Goal: Book appointment/travel/reservation

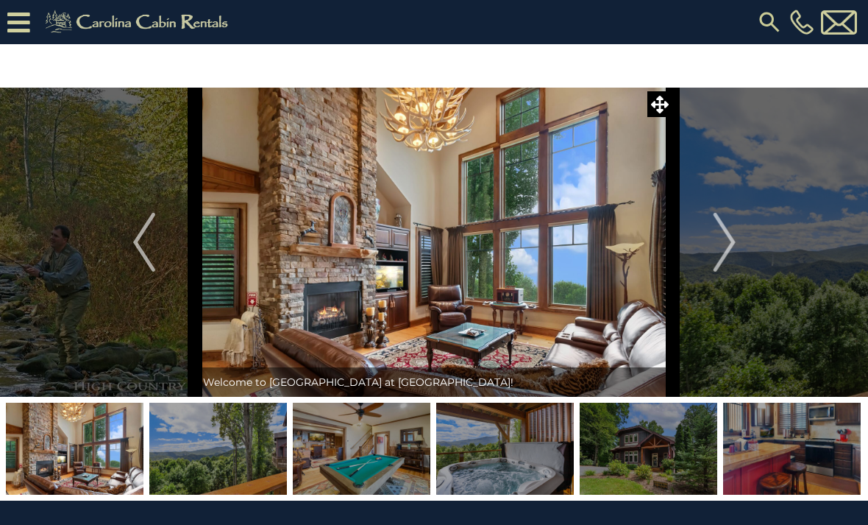
click at [735, 243] on img "Next" at bounding box center [724, 242] width 22 height 59
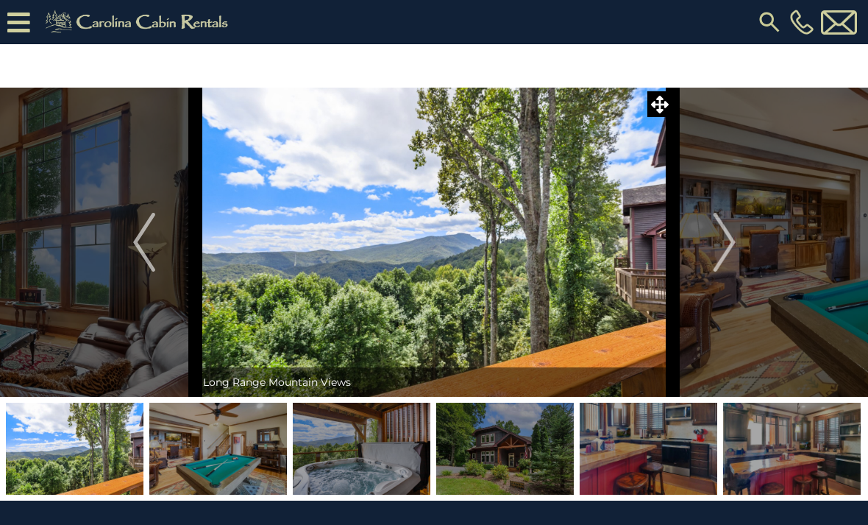
click at [725, 233] on img "Next" at bounding box center [724, 242] width 22 height 59
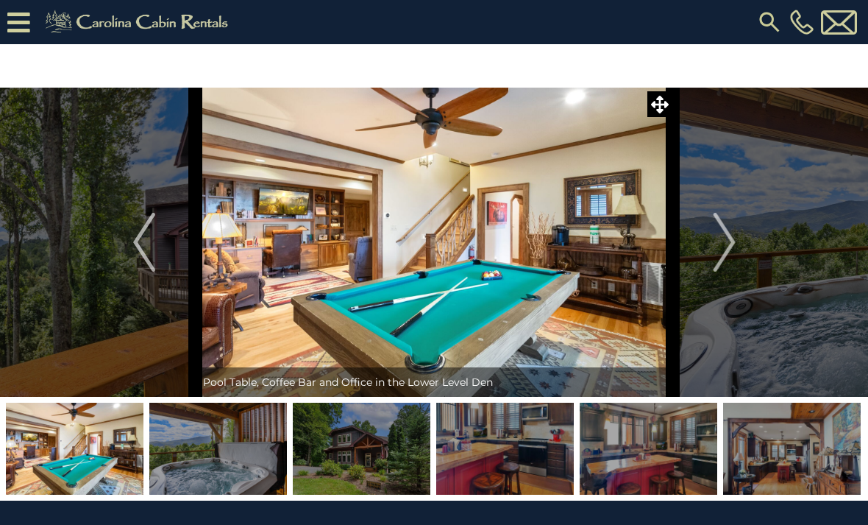
click at [137, 246] on img "Previous" at bounding box center [144, 242] width 22 height 59
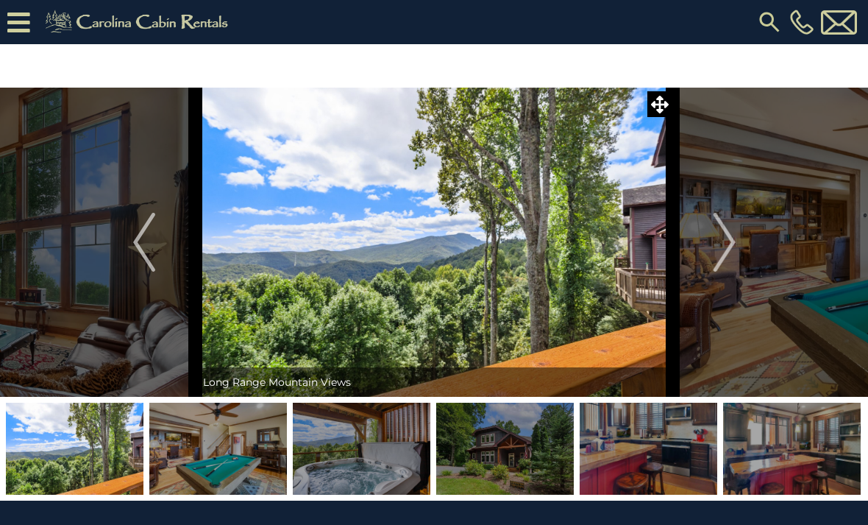
click at [143, 227] on img "Previous" at bounding box center [144, 242] width 22 height 59
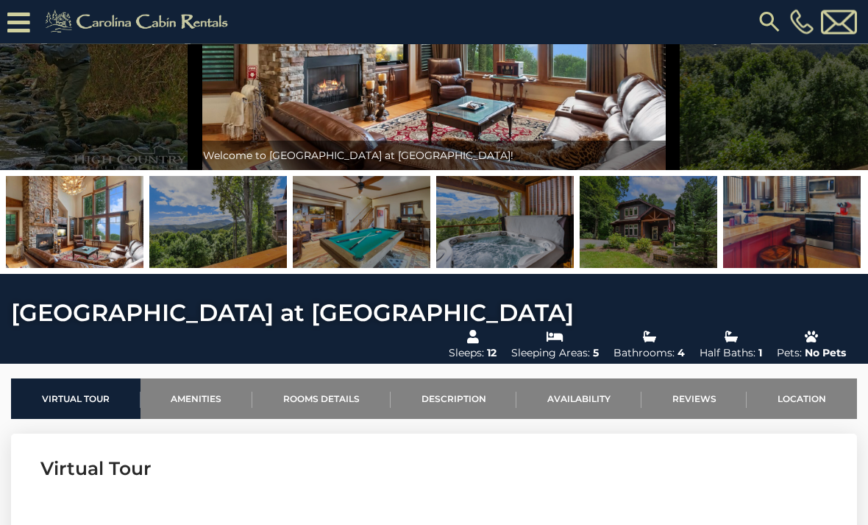
scroll to position [182, 0]
click at [88, 234] on img at bounding box center [75, 222] width 138 height 92
click at [111, 220] on img at bounding box center [75, 222] width 138 height 92
click at [93, 223] on img at bounding box center [75, 222] width 138 height 92
click at [110, 195] on img at bounding box center [75, 222] width 138 height 92
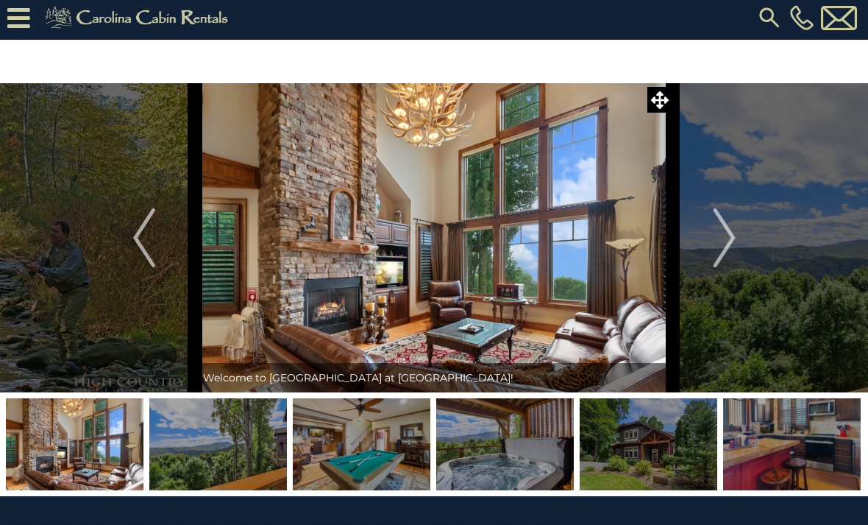
scroll to position [0, 0]
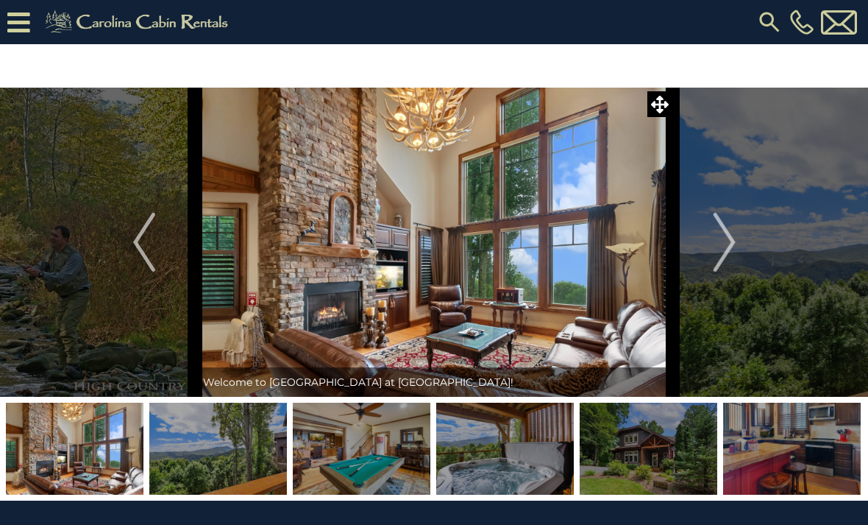
click at [727, 249] on img "Next" at bounding box center [724, 242] width 22 height 59
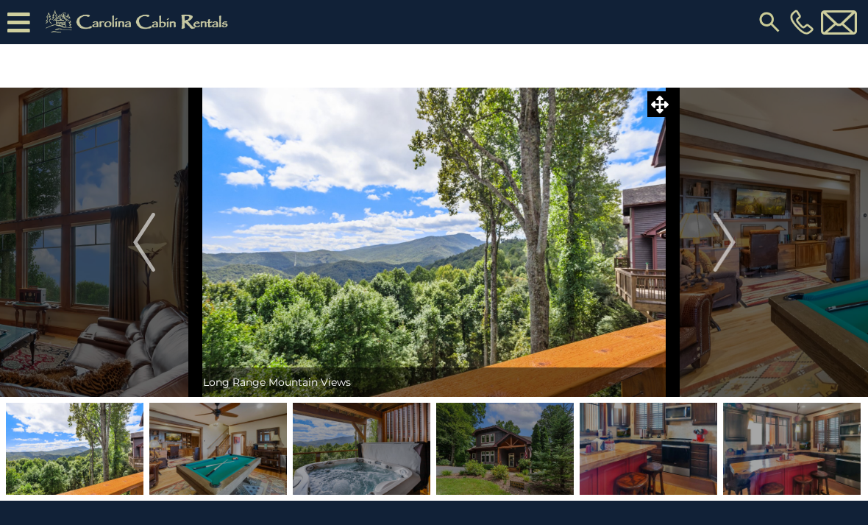
click at [730, 252] on img "Next" at bounding box center [724, 242] width 22 height 59
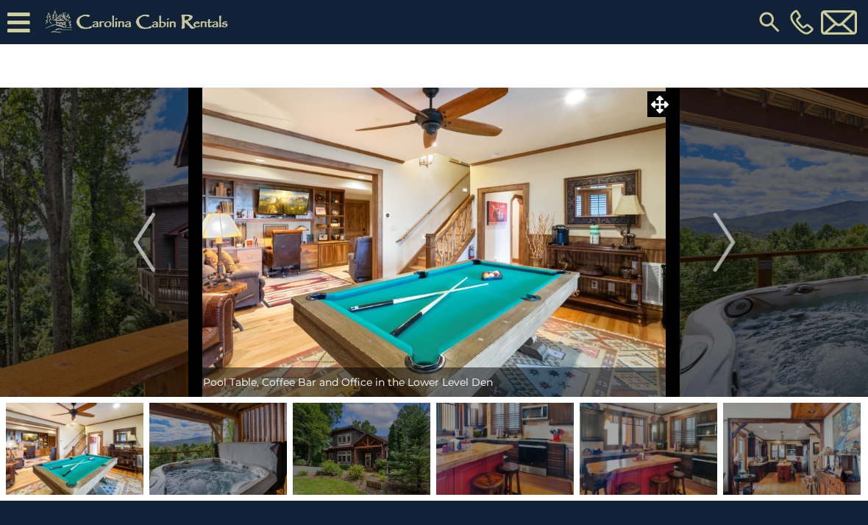
click at [732, 253] on img "Next" at bounding box center [724, 242] width 22 height 59
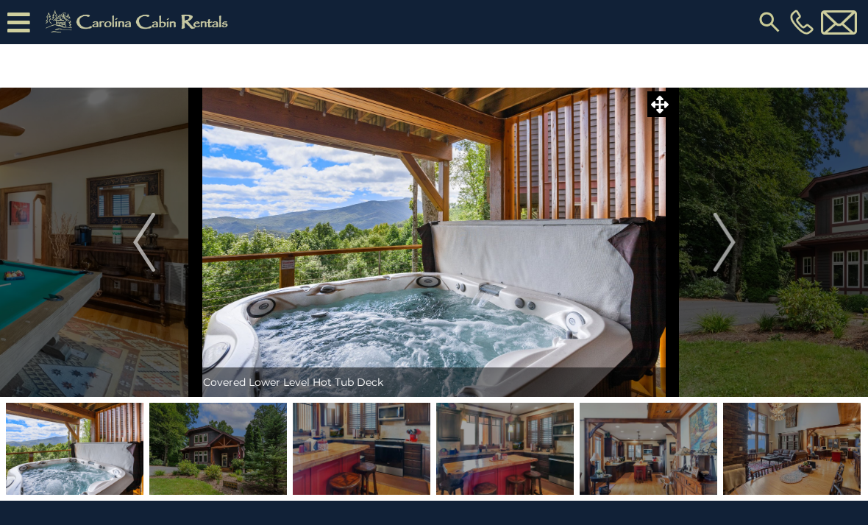
click at [728, 246] on img "Next" at bounding box center [724, 242] width 22 height 59
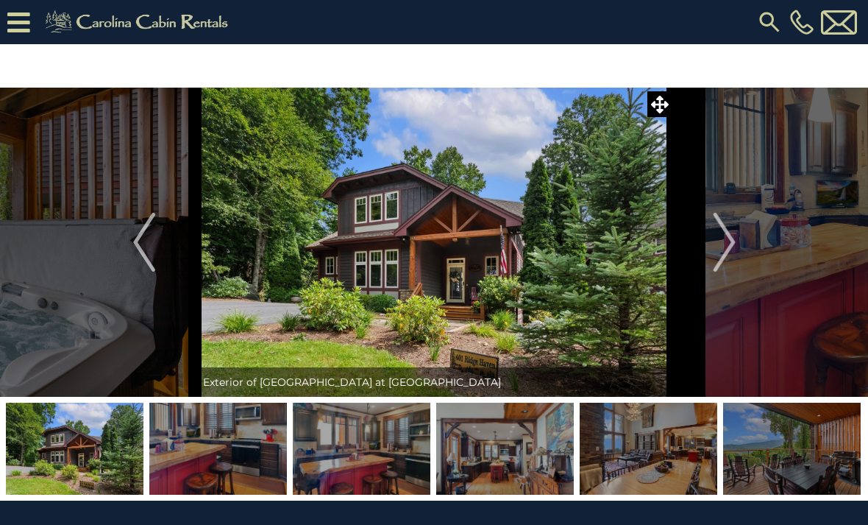
click at [738, 243] on button "Next" at bounding box center [724, 242] width 103 height 309
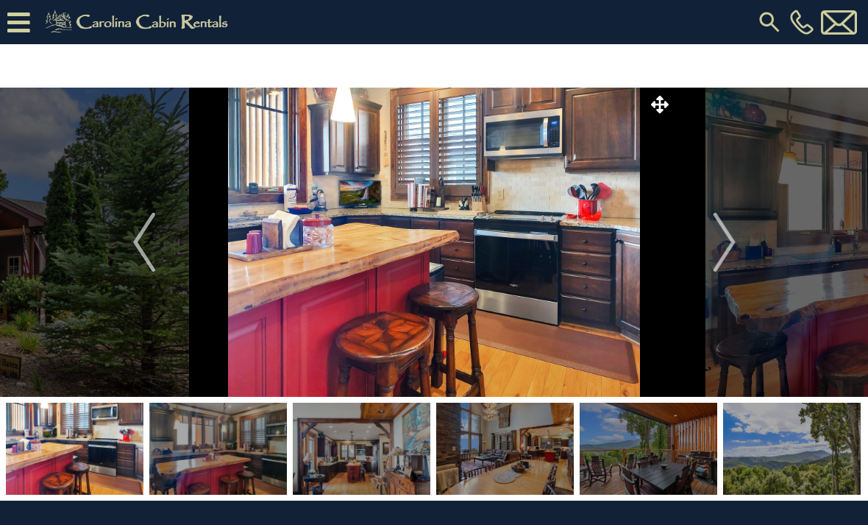
click at [737, 246] on button "Next" at bounding box center [724, 242] width 103 height 309
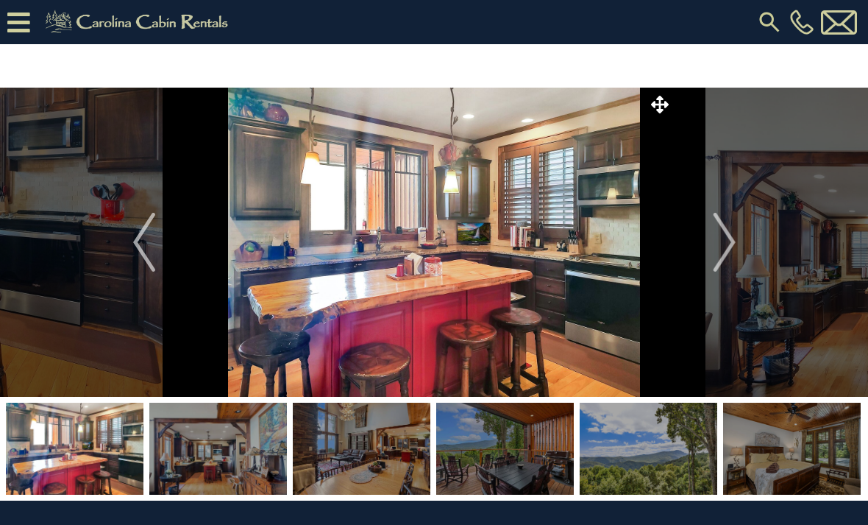
click at [735, 245] on img "Next" at bounding box center [724, 242] width 22 height 59
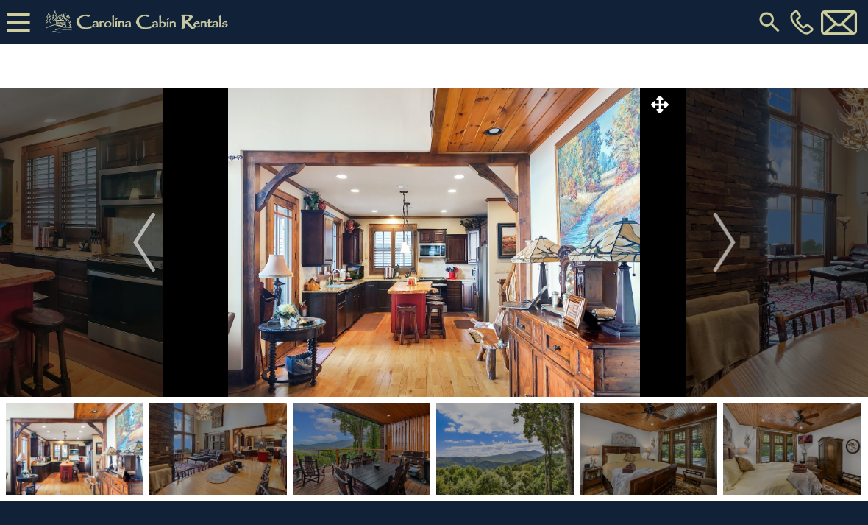
click at [735, 248] on img "Next" at bounding box center [724, 242] width 22 height 59
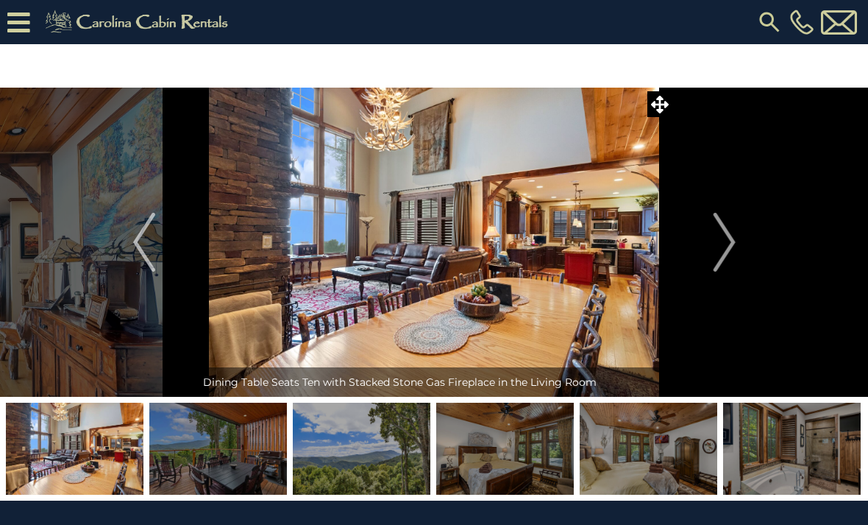
click at [741, 239] on button "Next" at bounding box center [724, 242] width 103 height 309
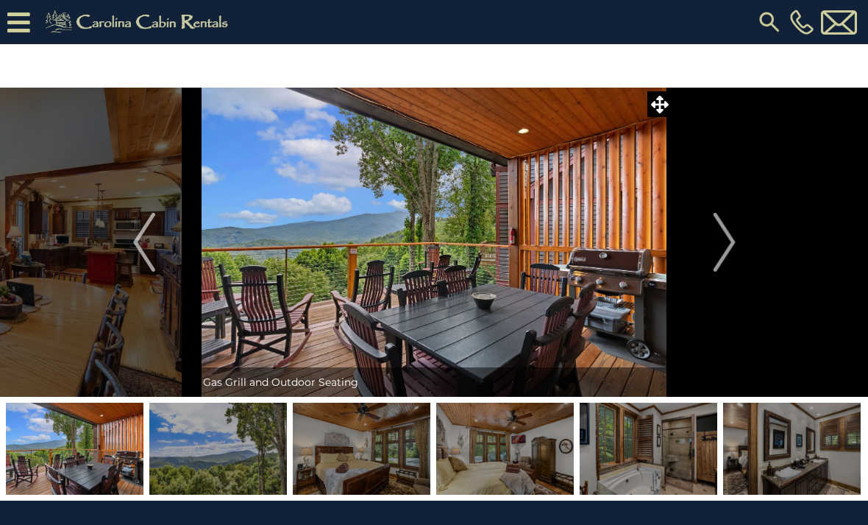
click at [739, 245] on button "Next" at bounding box center [724, 242] width 103 height 309
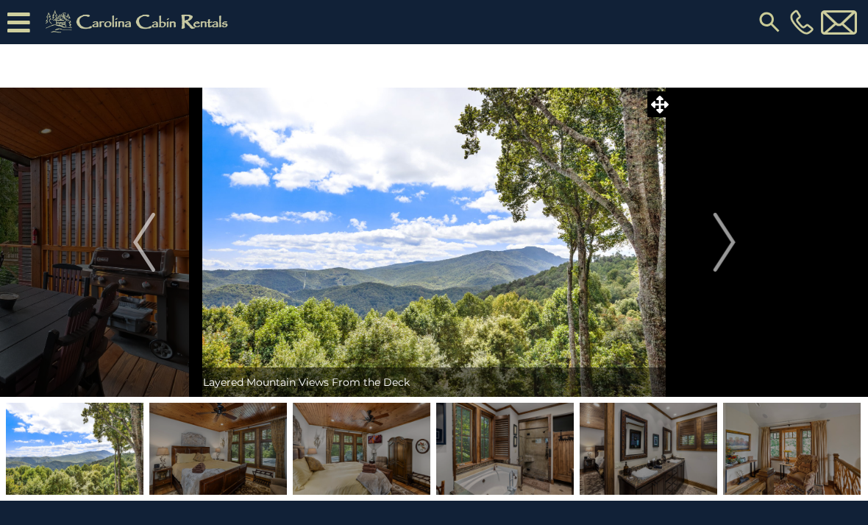
click at [737, 243] on button "Next" at bounding box center [724, 242] width 103 height 309
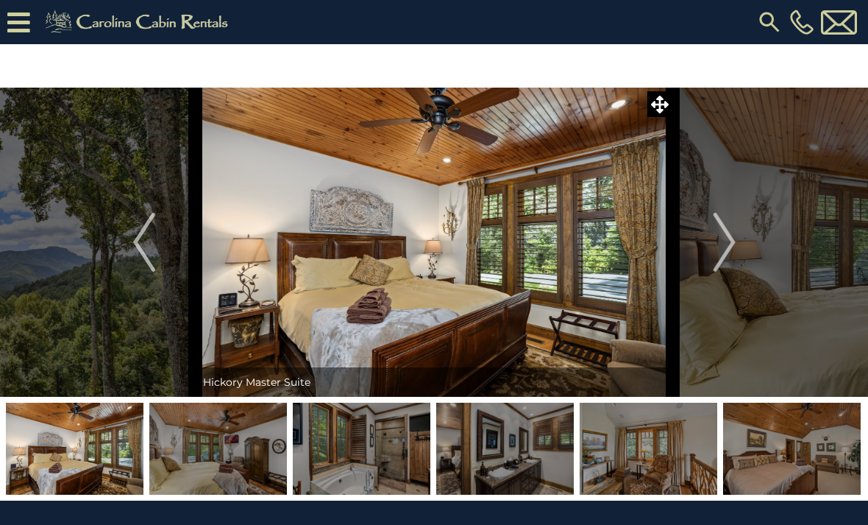
click at [741, 242] on button "Next" at bounding box center [724, 242] width 103 height 309
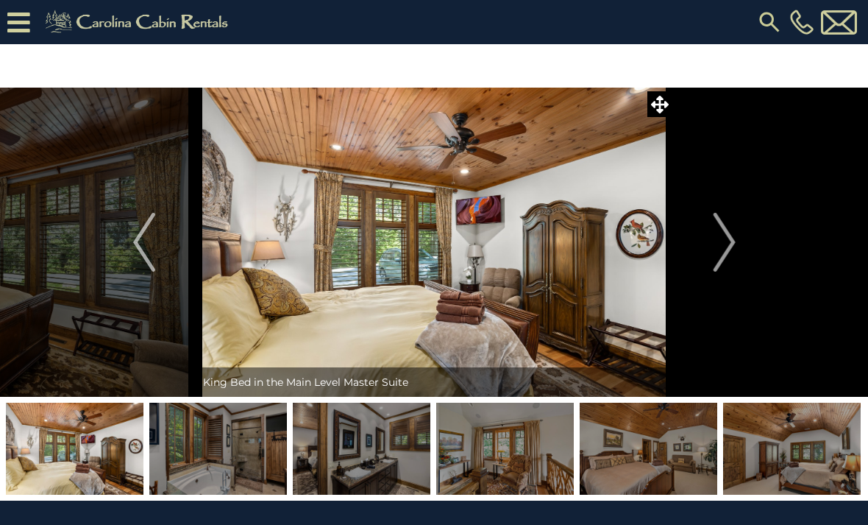
click at [748, 235] on button "Next" at bounding box center [724, 242] width 103 height 309
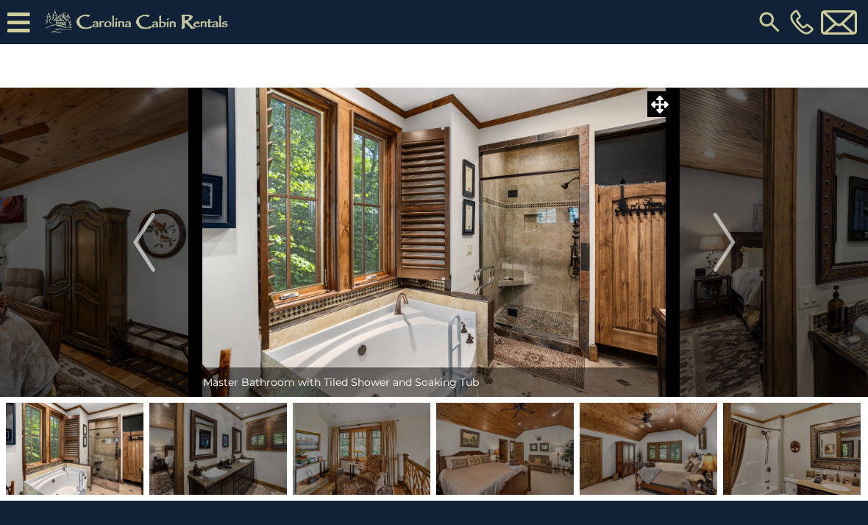
click at [746, 233] on button "Next" at bounding box center [724, 242] width 103 height 309
